Goal: Task Accomplishment & Management: Manage account settings

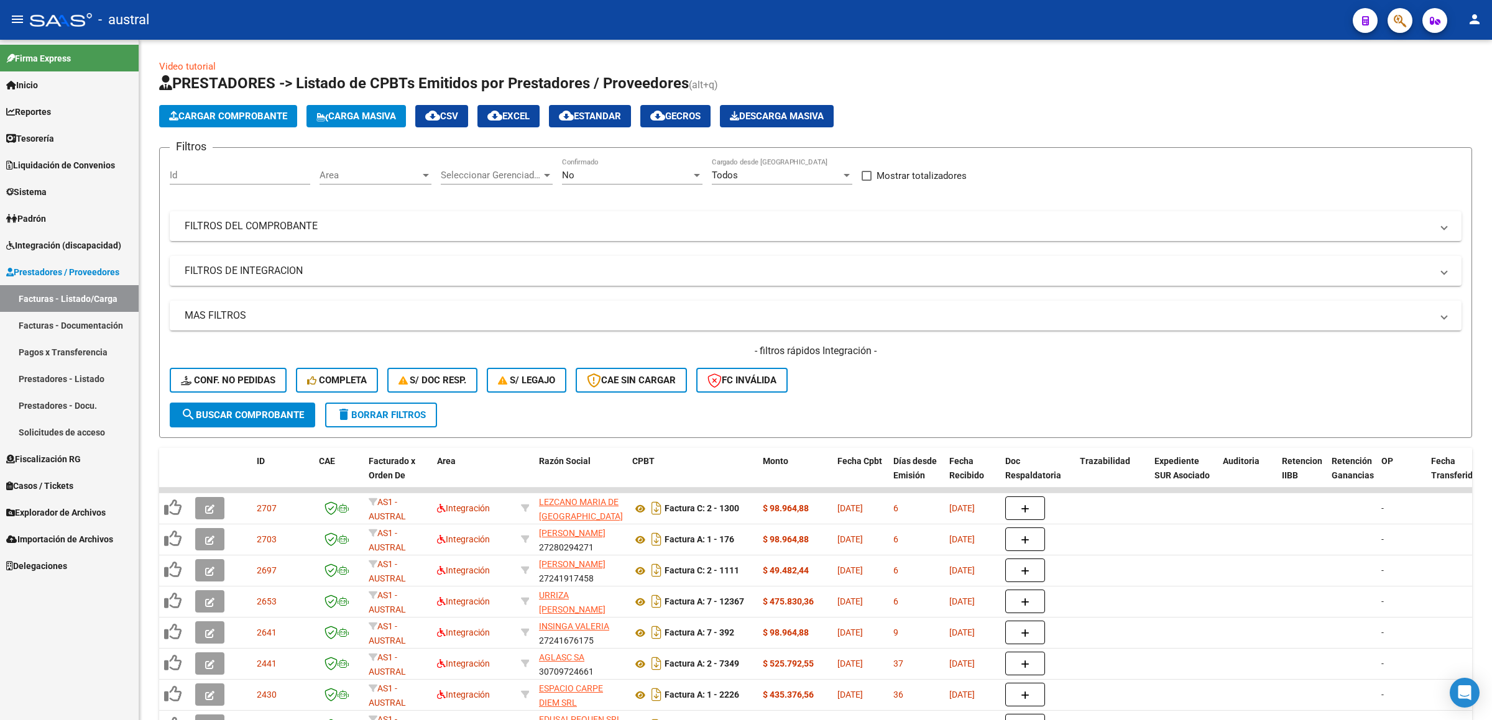
click at [101, 226] on link "Padrón" at bounding box center [69, 218] width 139 height 27
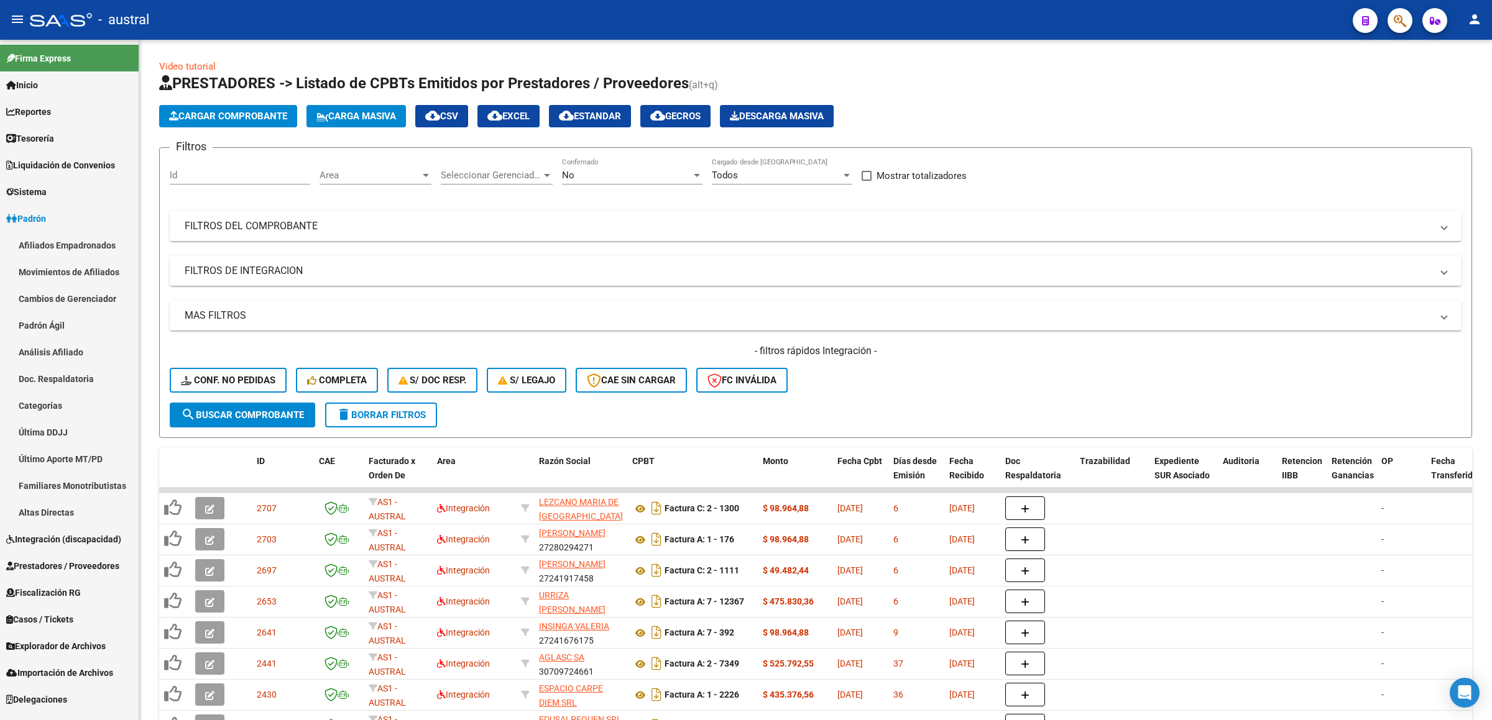
click at [80, 536] on span "Integración (discapacidad)" at bounding box center [63, 540] width 115 height 14
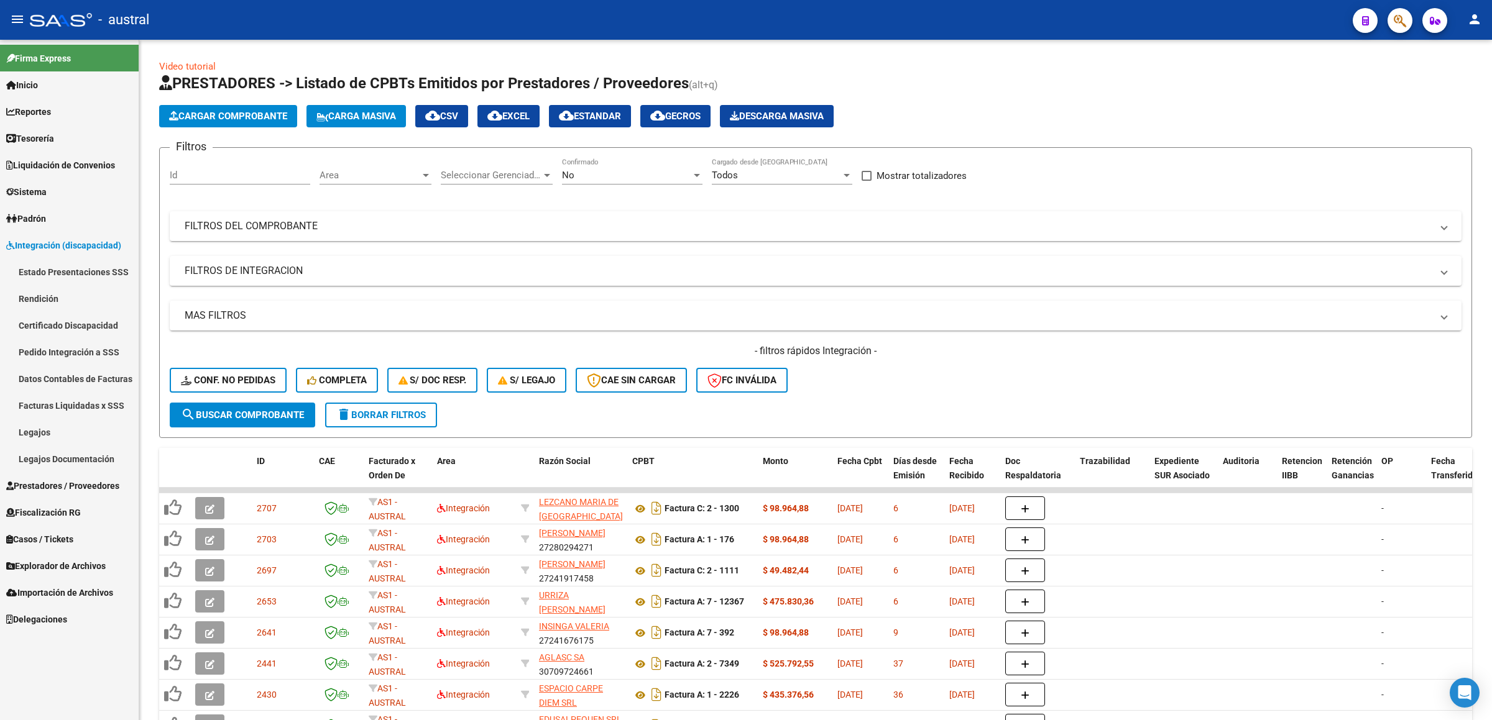
click at [93, 351] on link "Pedido Integración a SSS" at bounding box center [69, 352] width 139 height 27
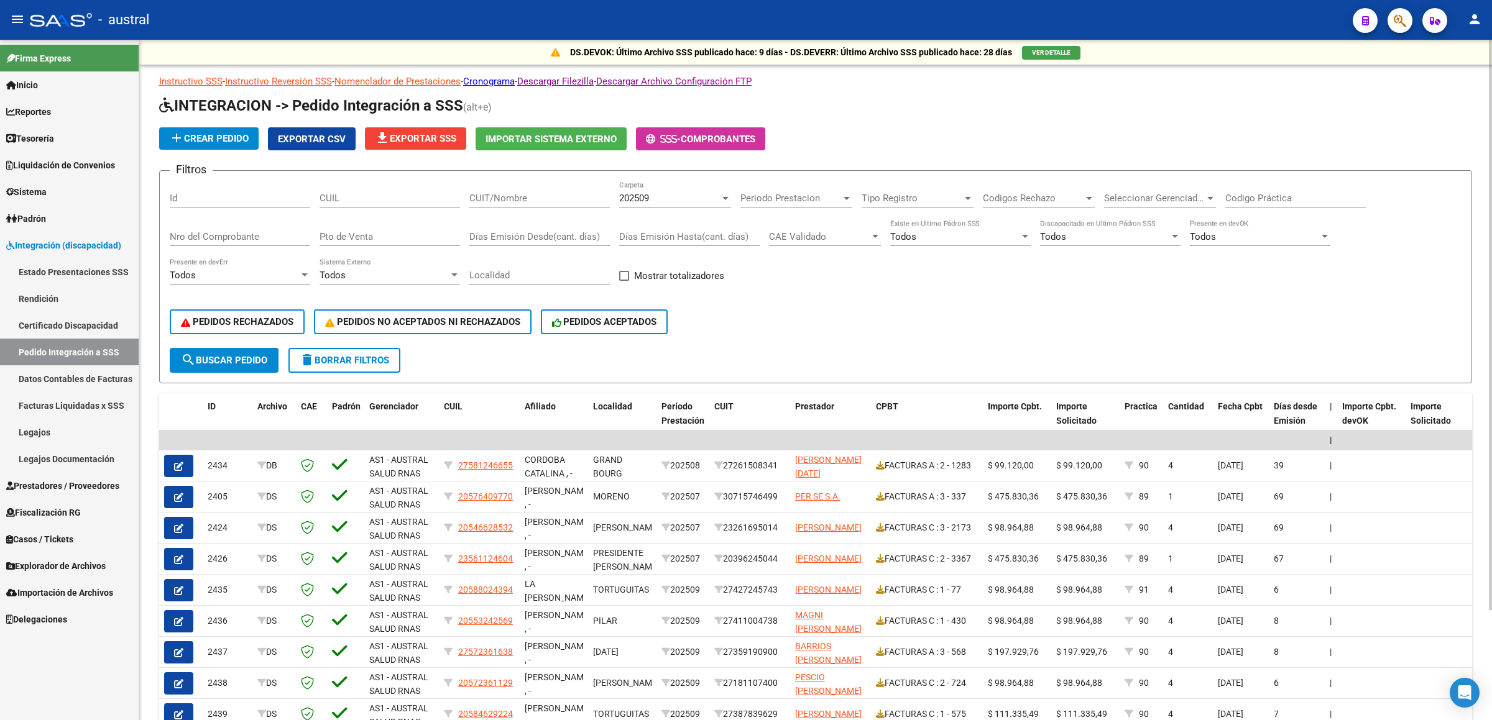
click at [499, 194] on input "CUIT/Nombre" at bounding box center [539, 198] width 140 height 11
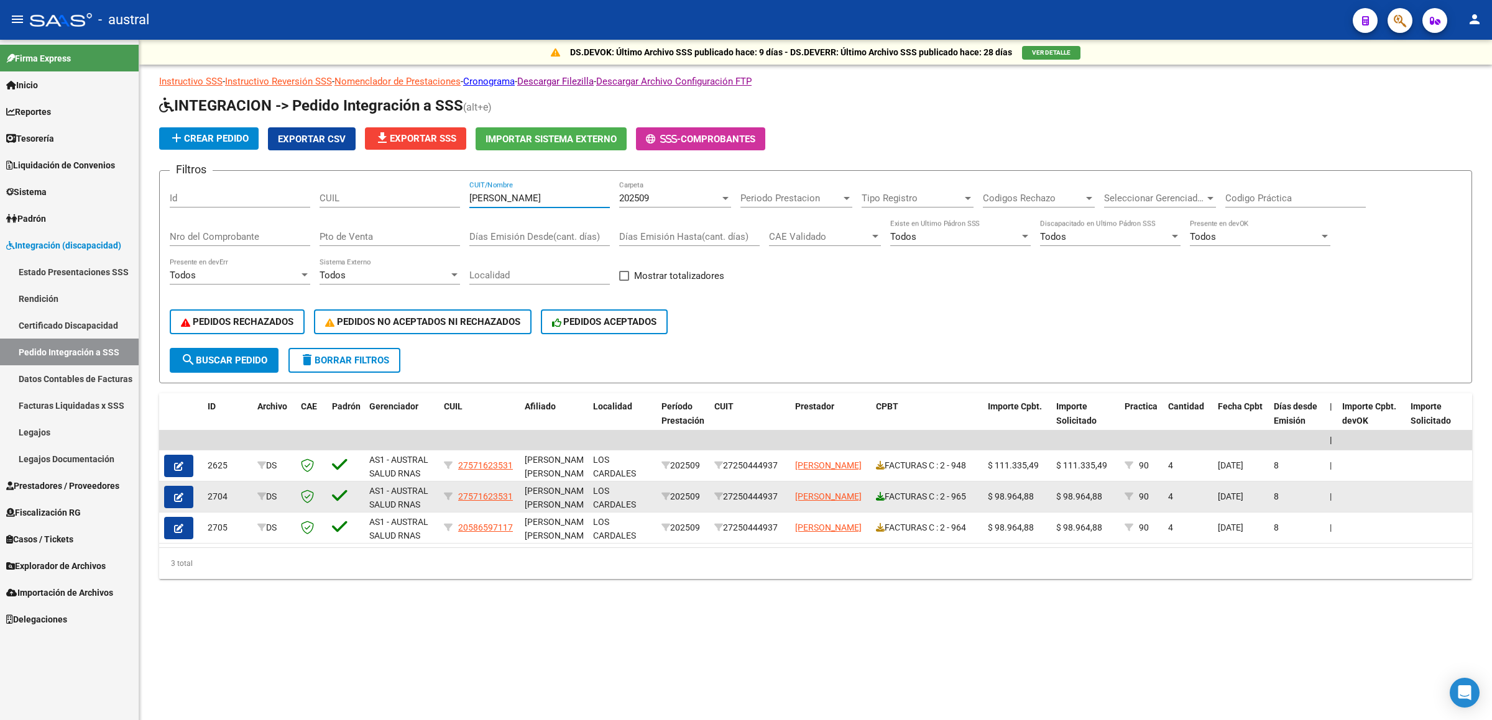
type input "[PERSON_NAME]"
click at [881, 500] on icon at bounding box center [880, 496] width 9 height 9
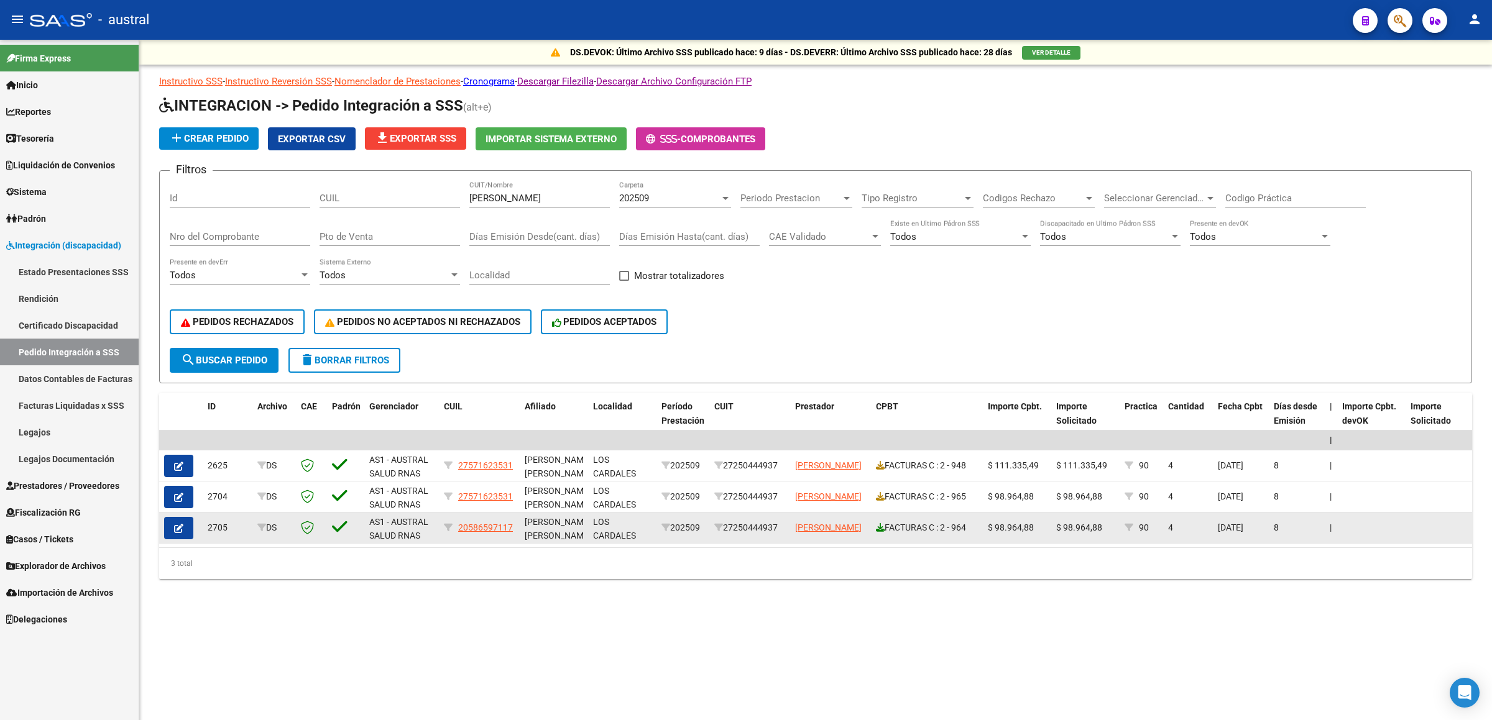
click at [879, 531] on icon at bounding box center [880, 527] width 9 height 9
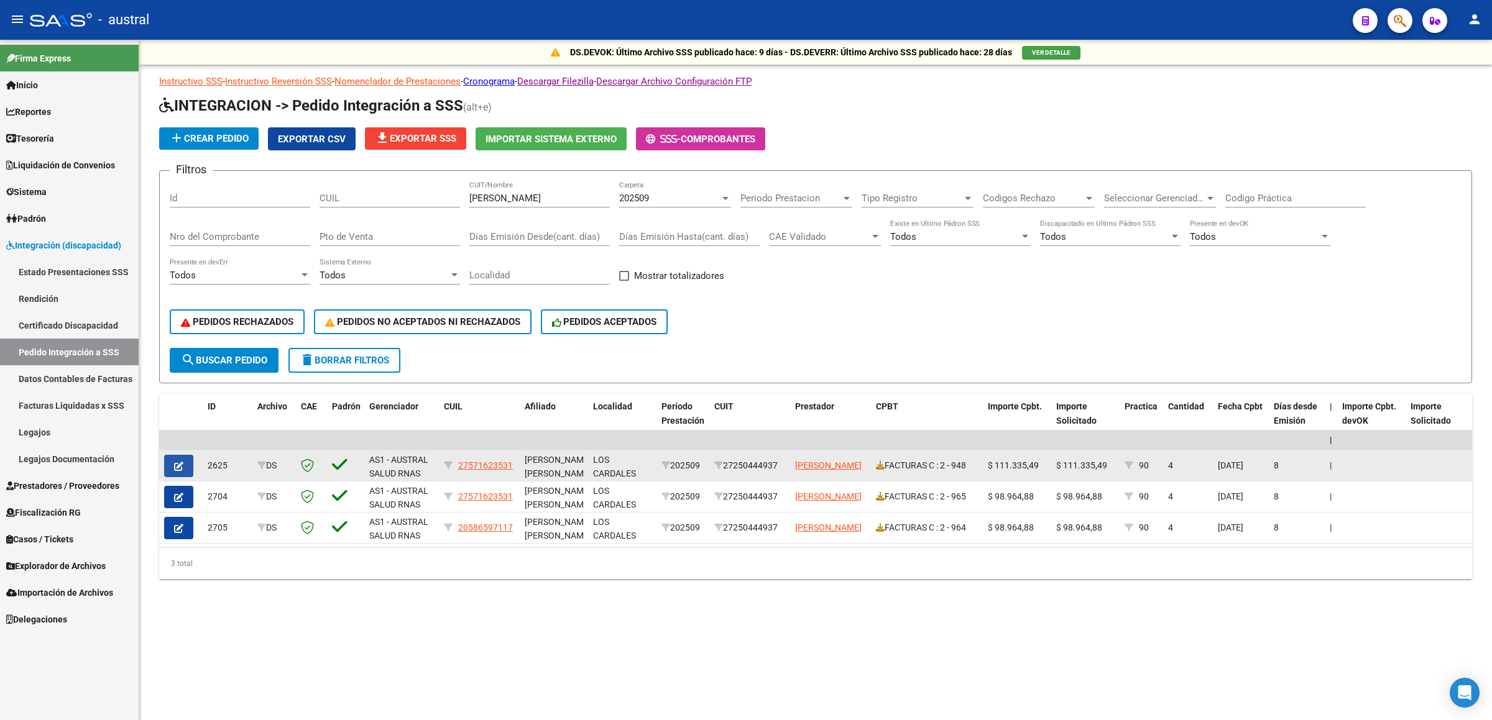
click at [185, 463] on button "button" at bounding box center [178, 466] width 29 height 22
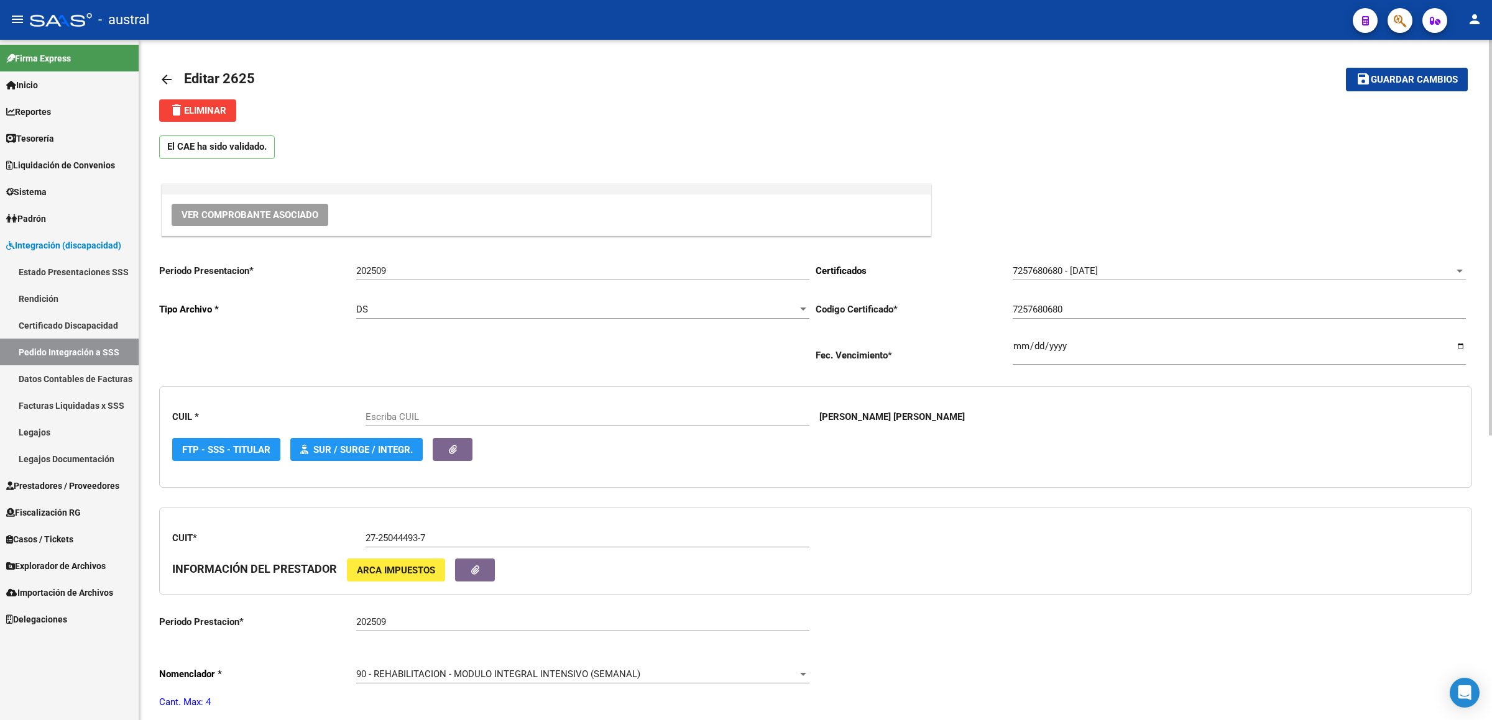
type input "27571623531"
click at [207, 114] on span "delete Eliminar" at bounding box center [197, 110] width 57 height 11
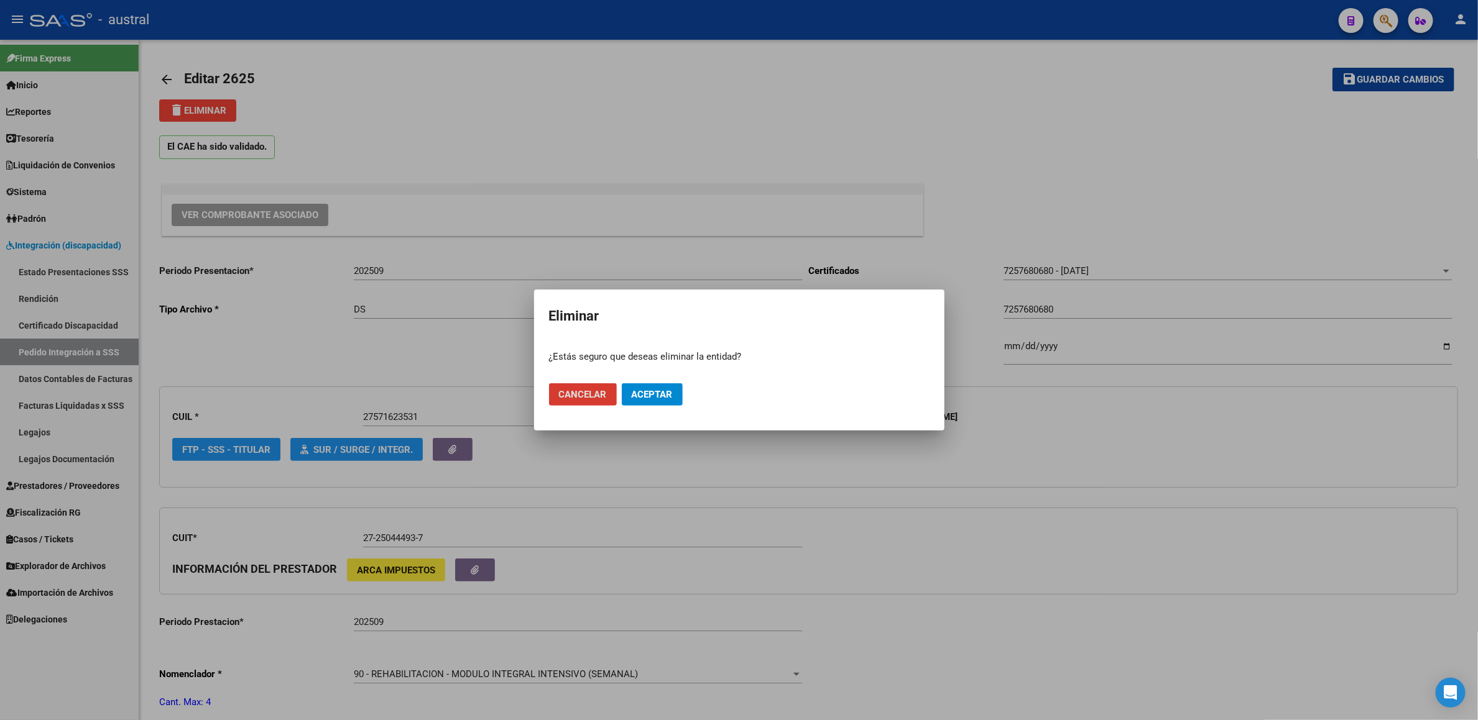
click at [661, 392] on span "Aceptar" at bounding box center [652, 394] width 41 height 11
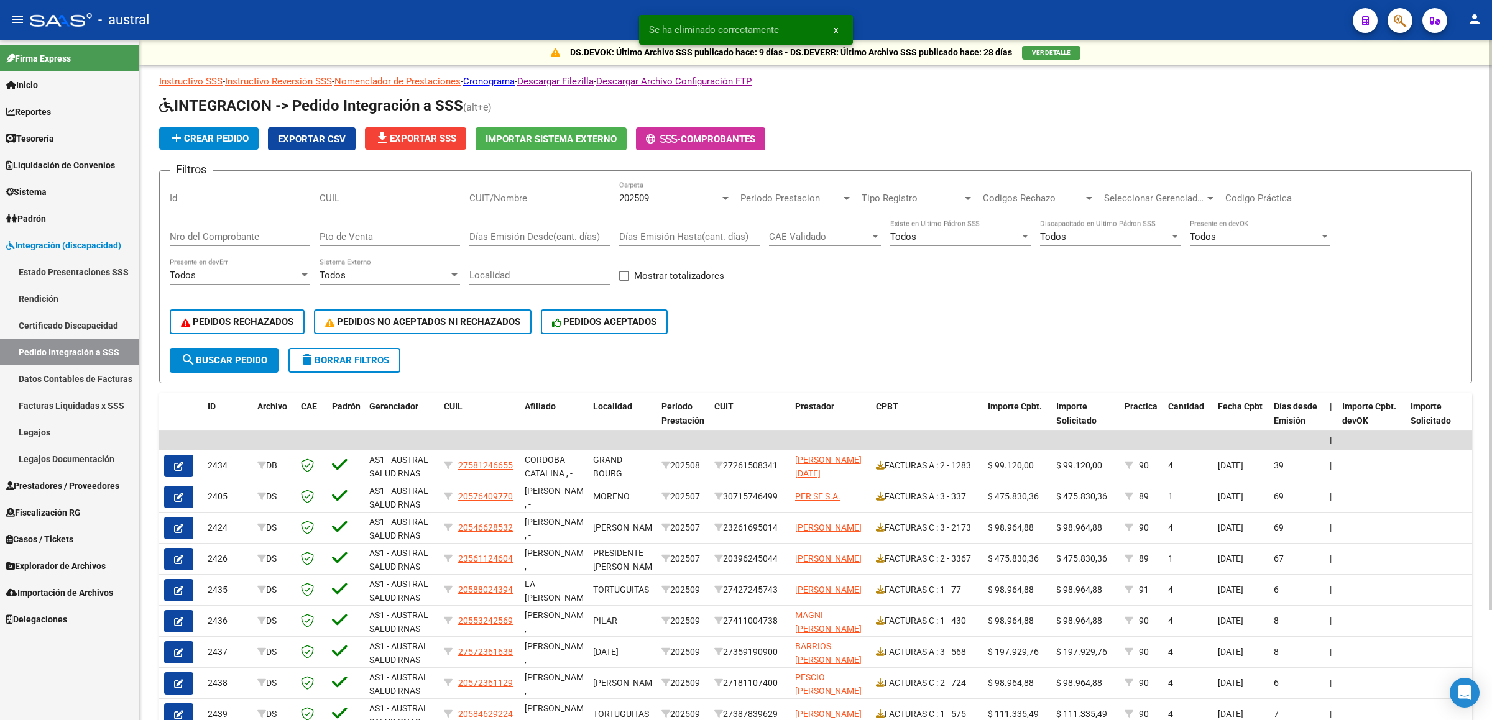
click at [497, 204] on div "CUIT/Nombre" at bounding box center [539, 194] width 140 height 27
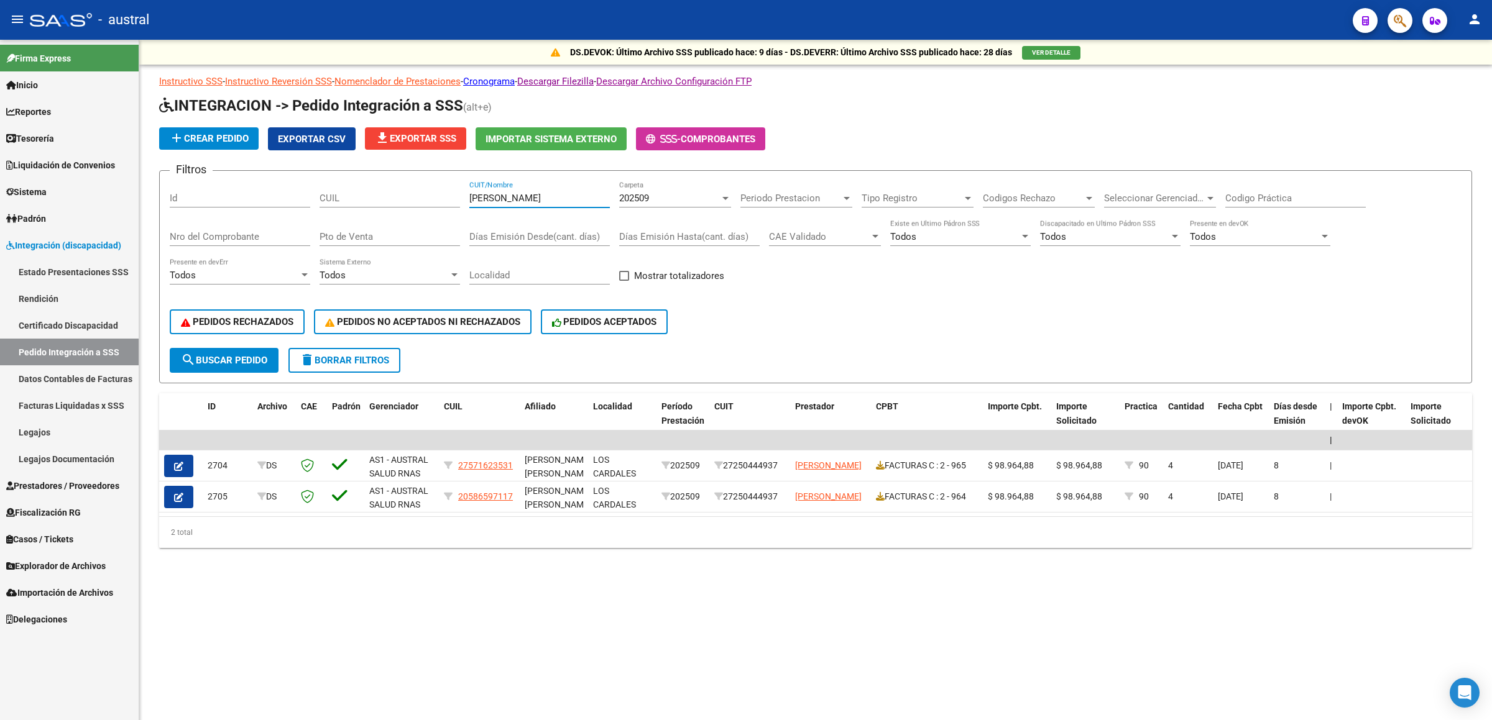
type input "[PERSON_NAME]"
